Goal: Information Seeking & Learning: Find specific page/section

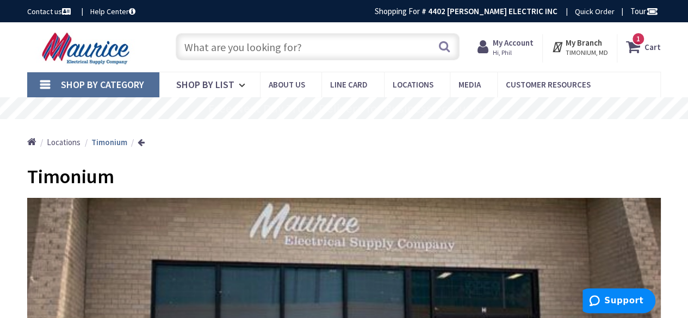
click at [351, 43] on input "text" at bounding box center [318, 46] width 284 height 27
type input "`"
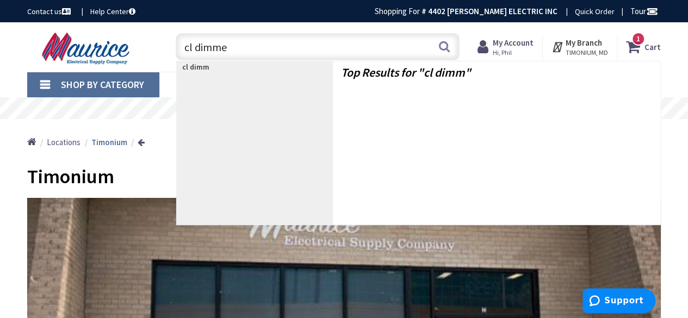
type input "cl dimmer"
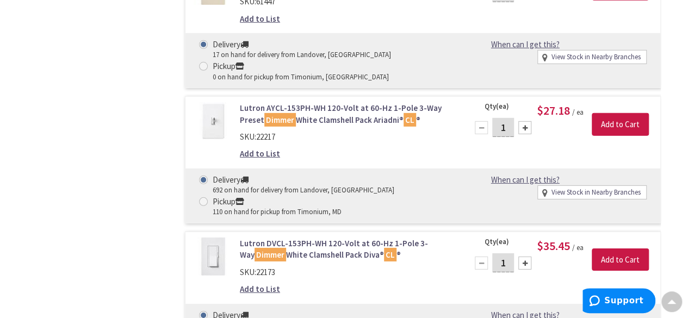
scroll to position [1577, 0]
click at [318, 103] on link "Lutron AYCL-153PH-WH 120-Volt at 60-Hz 1-Pole 3-Way Preset Dimmer White Clamshe…" at bounding box center [347, 113] width 214 height 23
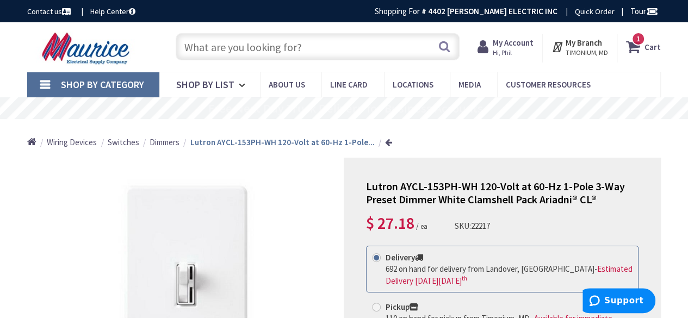
click at [657, 192] on div "Lutron AYCL-153PH-WH 120-Volt at 60-Hz 1-Pole 3-Way Preset Dimmer White Clamshe…" at bounding box center [502, 304] width 317 height 292
click at [288, 44] on input "text" at bounding box center [318, 46] width 284 height 27
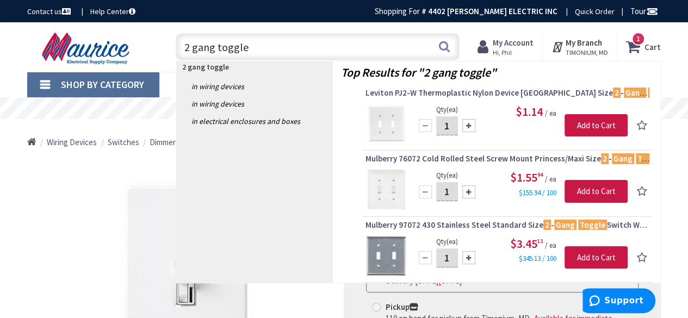
drag, startPoint x: 189, startPoint y: 47, endPoint x: 195, endPoint y: 46, distance: 6.2
click at [189, 48] on input "2 gang toggle" at bounding box center [318, 46] width 284 height 27
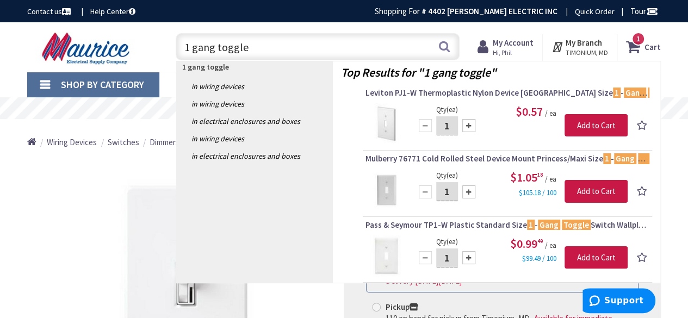
click at [216, 49] on input "1 gang toggle" at bounding box center [318, 46] width 284 height 27
drag, startPoint x: 214, startPoint y: 48, endPoint x: 248, endPoint y: 45, distance: 33.9
click at [248, 45] on input "1 gang toggle" at bounding box center [318, 46] width 284 height 27
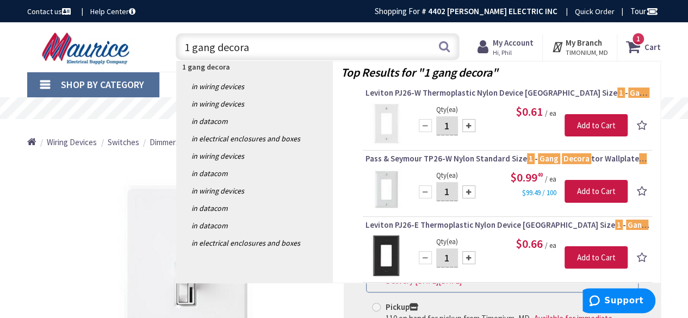
drag, startPoint x: 219, startPoint y: 52, endPoint x: 150, endPoint y: 46, distance: 69.3
click at [150, 46] on div "Toggle Nav 1 gang decora 1 gang decora Search 1 1 1 items Cart My Cart 1" at bounding box center [344, 47] width 650 height 36
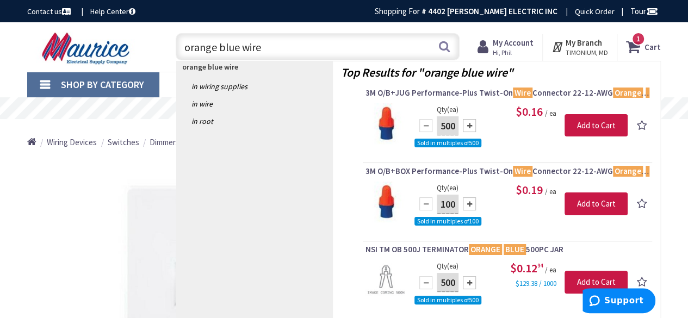
drag, startPoint x: 264, startPoint y: 44, endPoint x: 172, endPoint y: 36, distance: 92.2
click at [172, 38] on div "orange blue wire orange blue wire Search" at bounding box center [314, 46] width 289 height 35
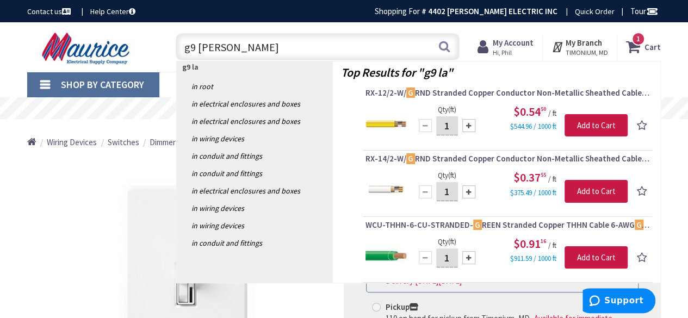
type input "g9 lamp"
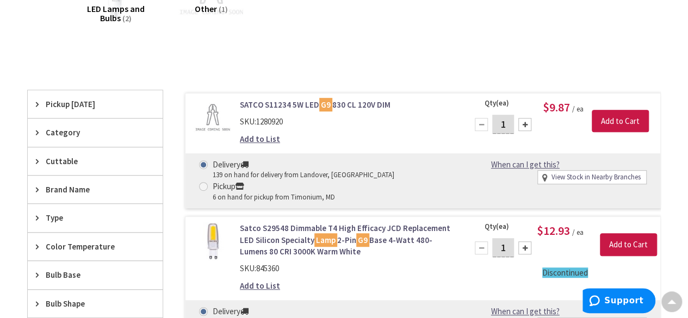
scroll to position [182, 0]
